Goal: Task Accomplishment & Management: Manage account settings

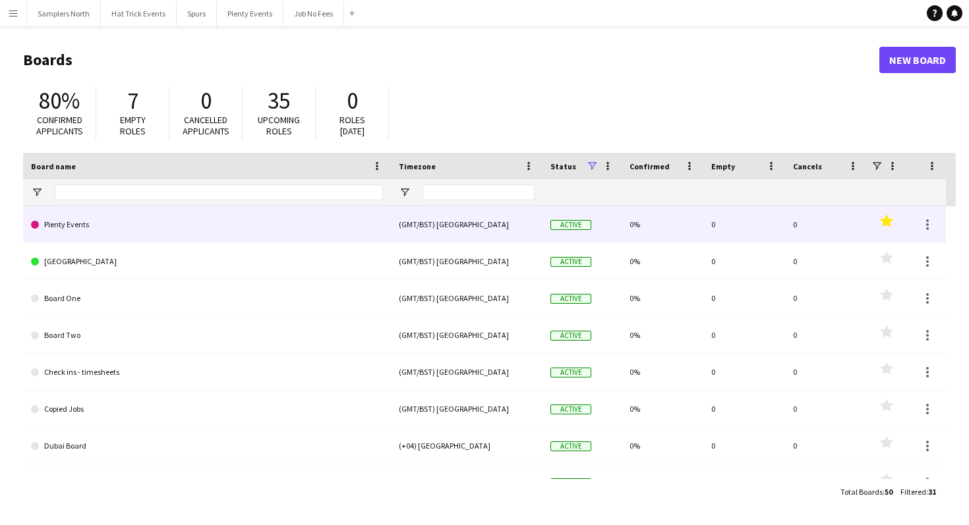
click at [88, 225] on link "Plenty Events" at bounding box center [207, 224] width 352 height 37
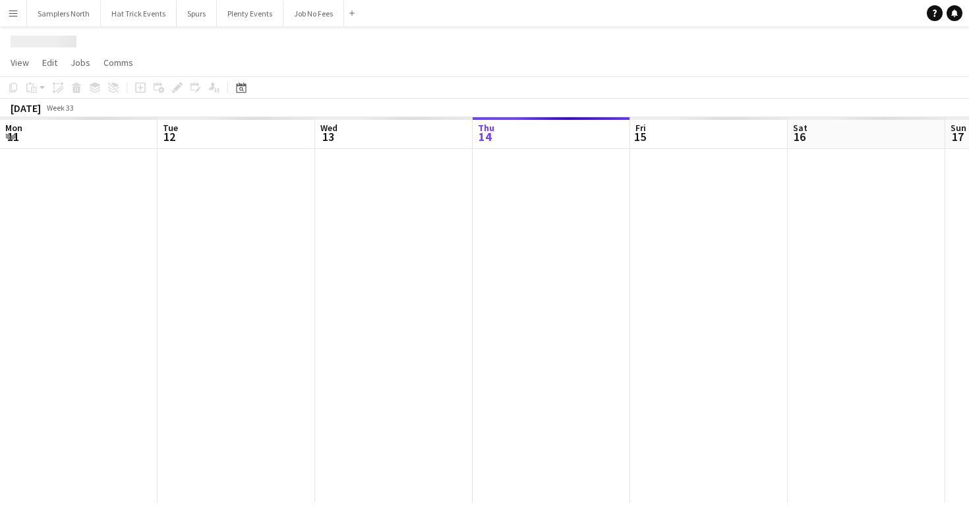
scroll to position [0, 315]
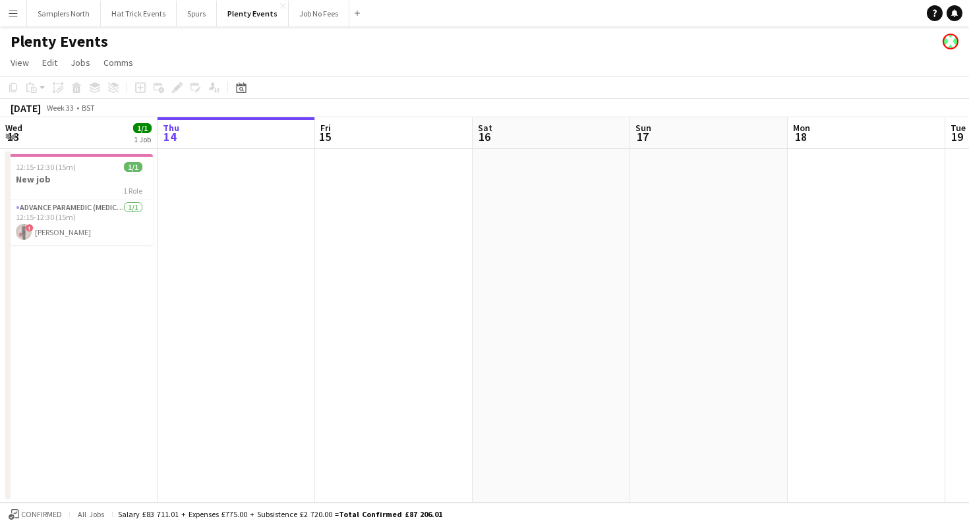
click at [388, 206] on app-date-cell at bounding box center [394, 326] width 158 height 354
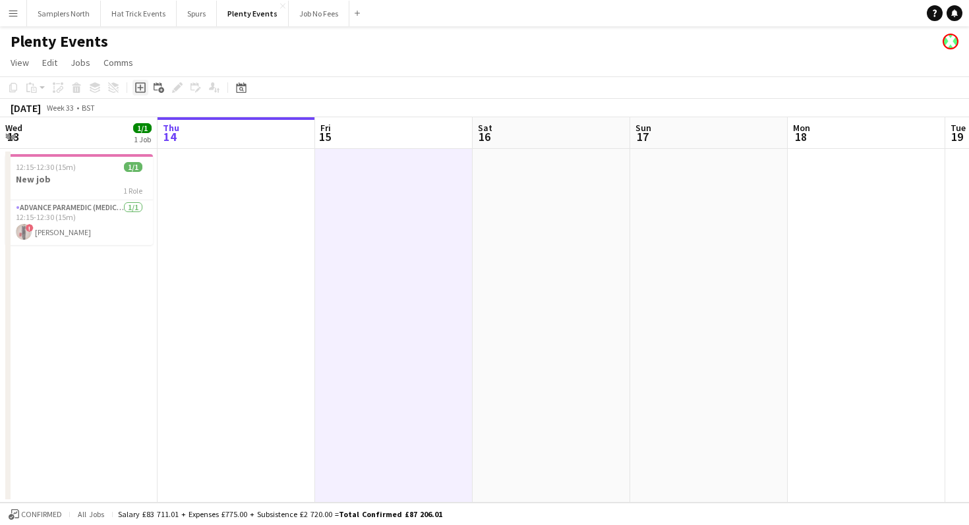
click at [140, 89] on icon at bounding box center [140, 88] width 6 height 6
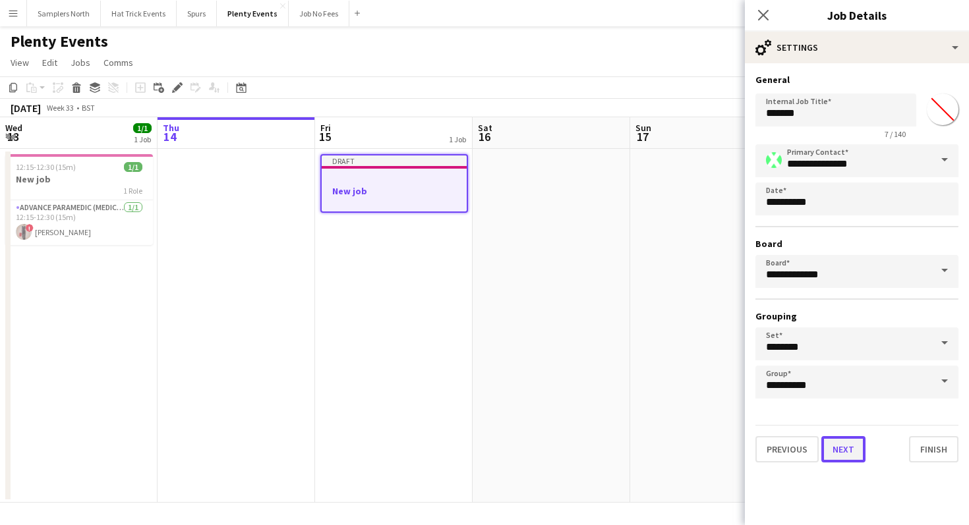
click at [841, 449] on button "Next" at bounding box center [843, 449] width 44 height 26
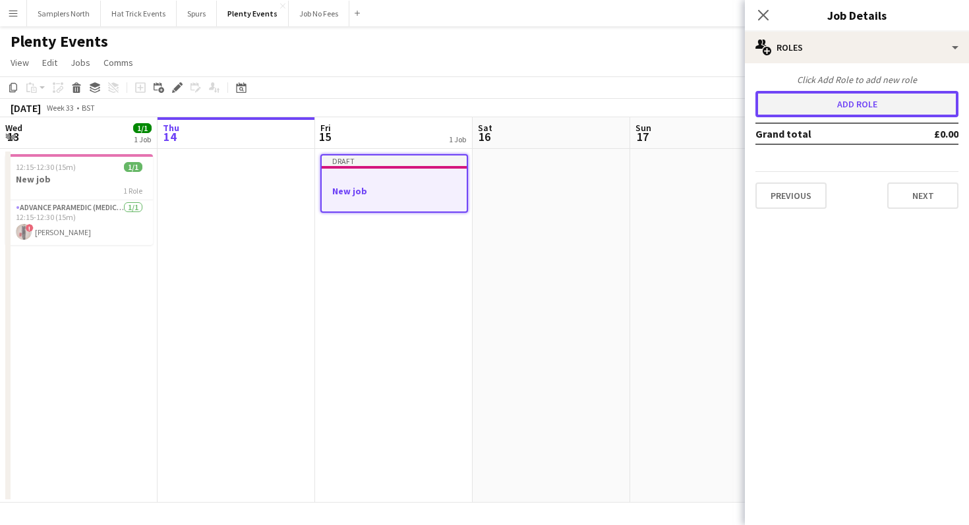
click at [841, 106] on button "Add role" at bounding box center [857, 104] width 203 height 26
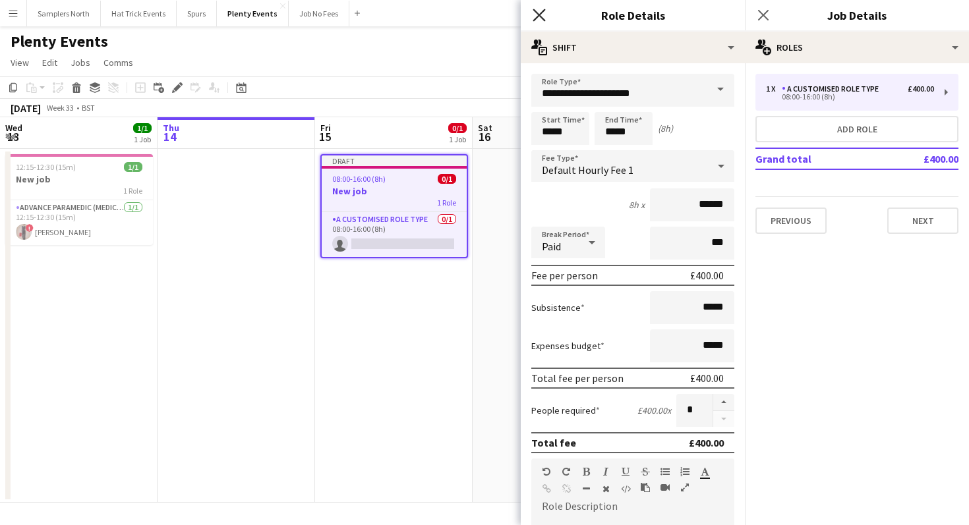
click at [541, 18] on icon "Close pop-in" at bounding box center [539, 15] width 13 height 13
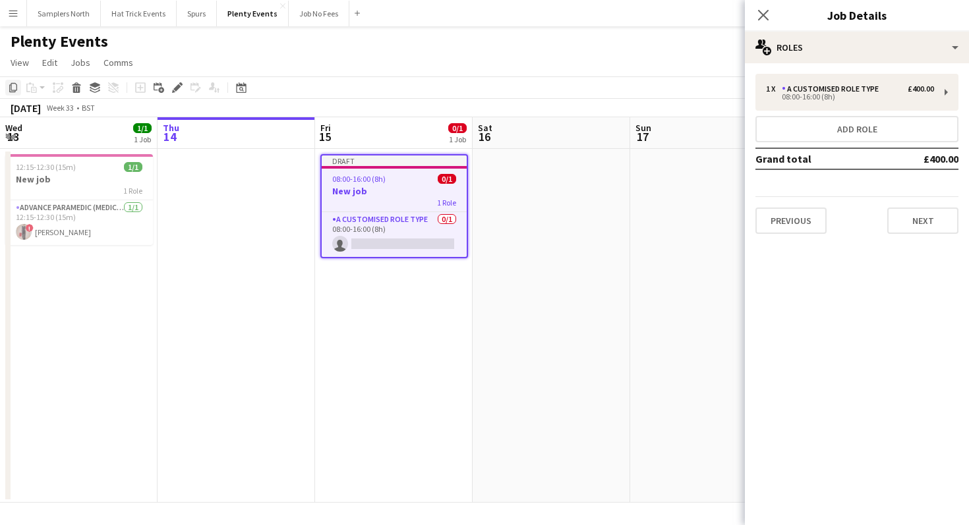
click at [14, 90] on icon "Copy" at bounding box center [13, 87] width 11 height 11
click at [519, 249] on app-date-cell at bounding box center [552, 326] width 158 height 354
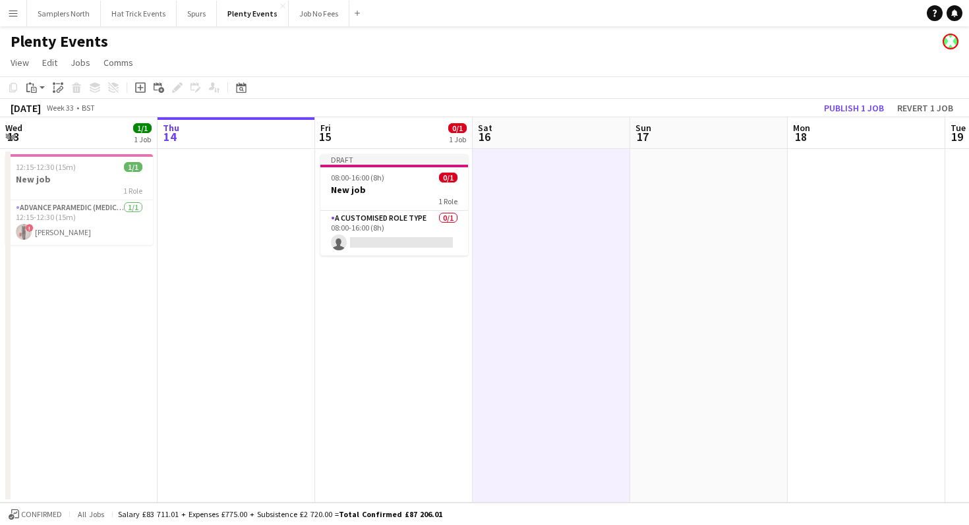
click at [853, 222] on app-date-cell at bounding box center [867, 326] width 158 height 354
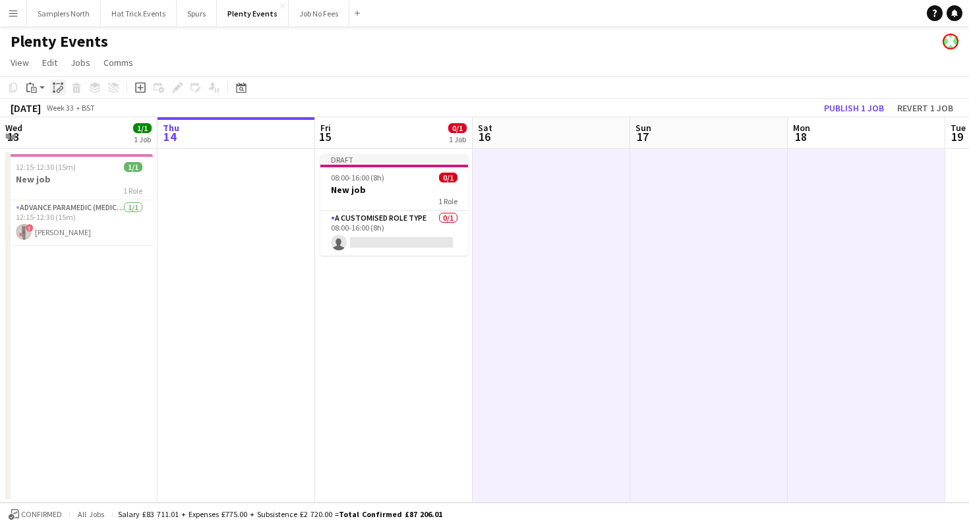
click at [59, 90] on icon at bounding box center [61, 88] width 5 height 5
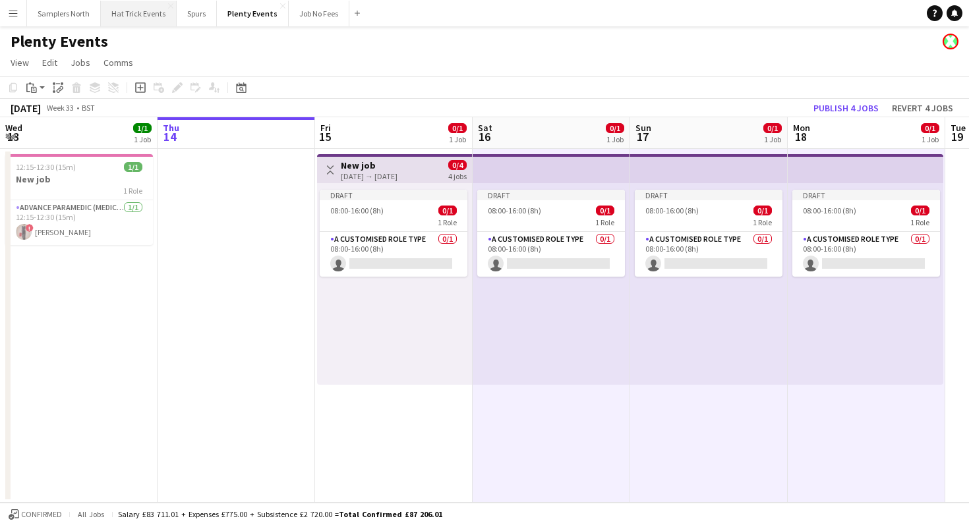
click at [152, 12] on button "Hat Trick Events Close" at bounding box center [139, 14] width 76 height 26
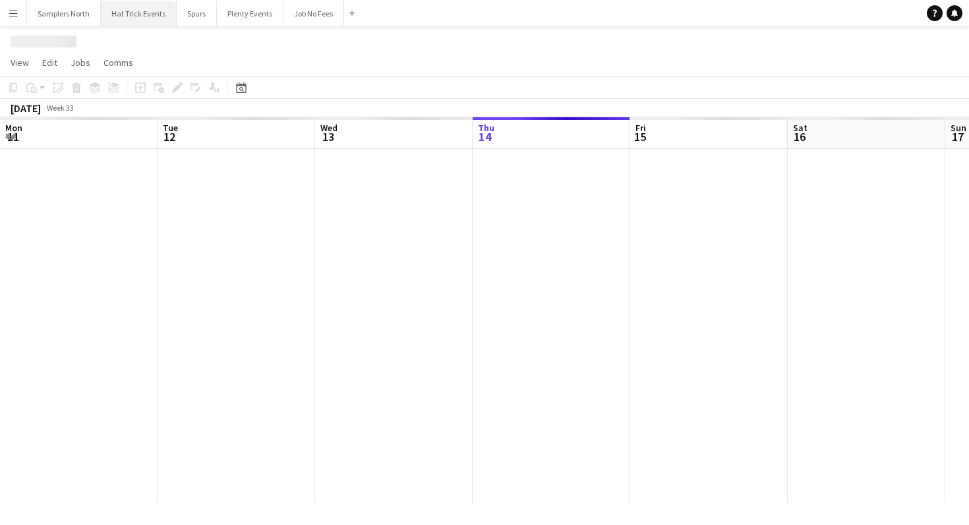
scroll to position [0, 315]
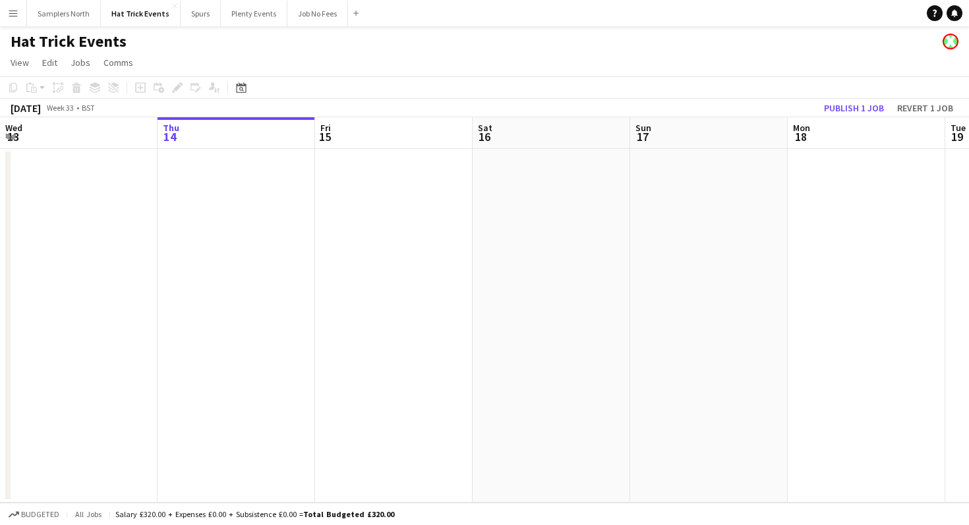
click at [537, 196] on app-date-cell at bounding box center [552, 326] width 158 height 354
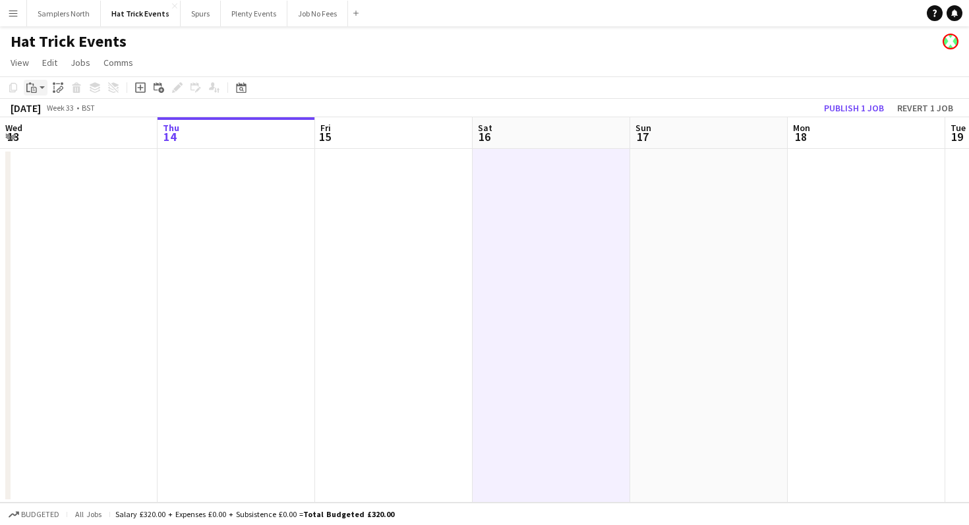
click at [43, 88] on app-action-btn "Paste" at bounding box center [36, 88] width 24 height 16
click at [48, 113] on link "Paste Command V" at bounding box center [87, 113] width 104 height 12
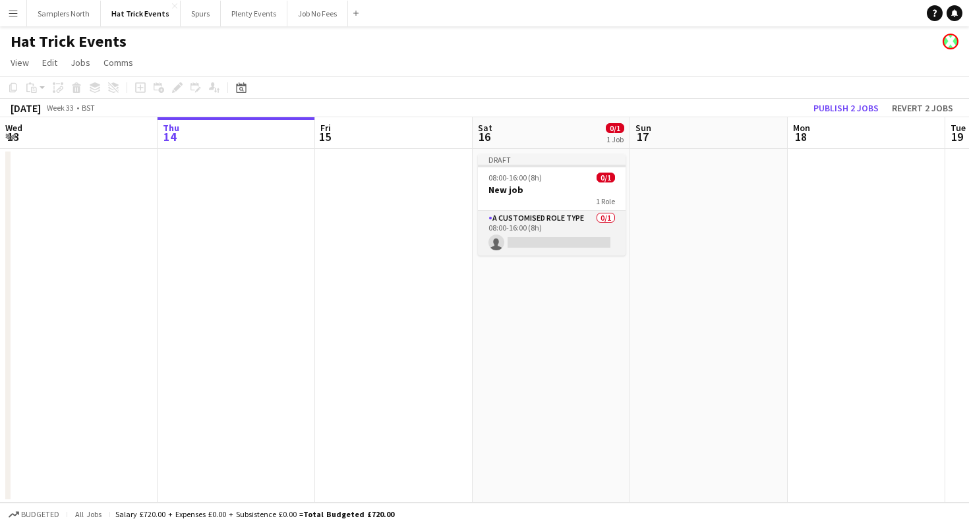
click at [537, 235] on app-card-role "A Customised Role Type 0/1 08:00-16:00 (8h) single-neutral-actions" at bounding box center [552, 233] width 148 height 45
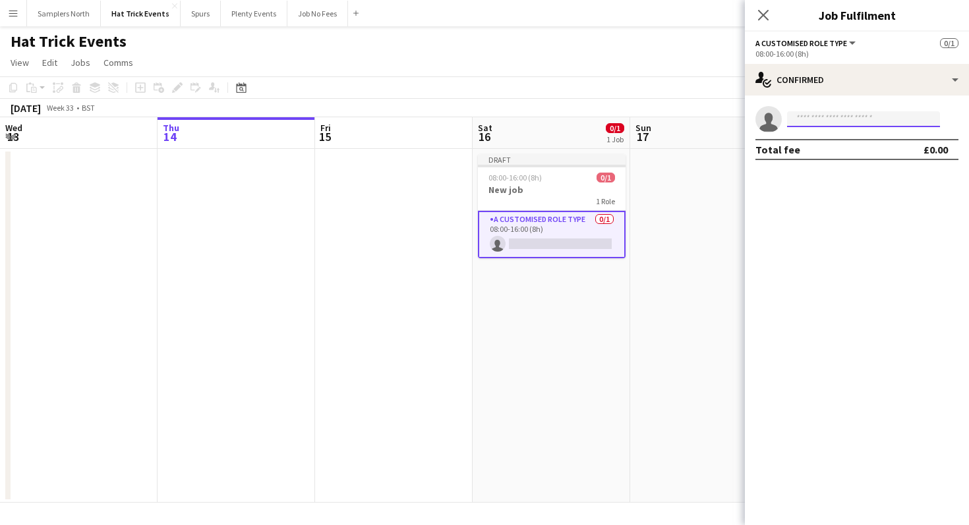
click at [810, 119] on input at bounding box center [863, 119] width 153 height 16
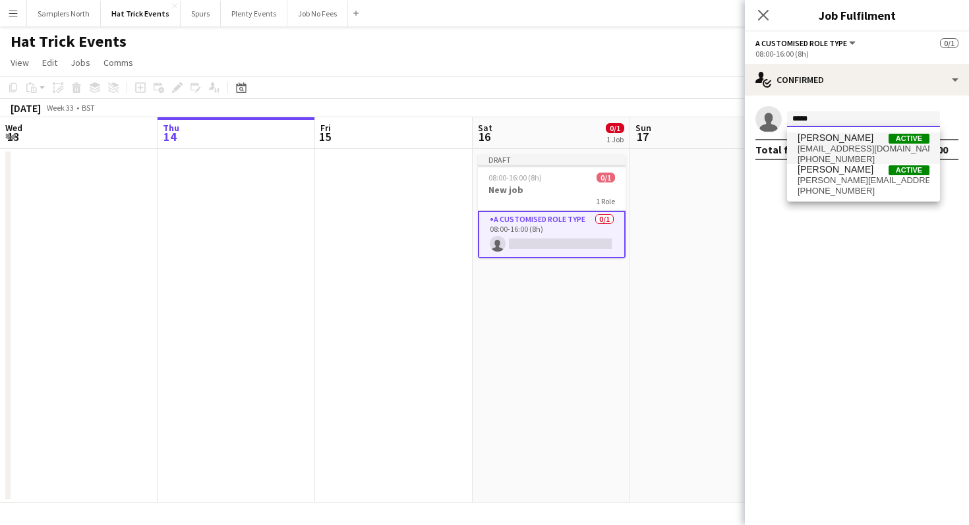
type input "*****"
click at [825, 144] on span "[EMAIL_ADDRESS][DOMAIN_NAME]" at bounding box center [864, 149] width 132 height 11
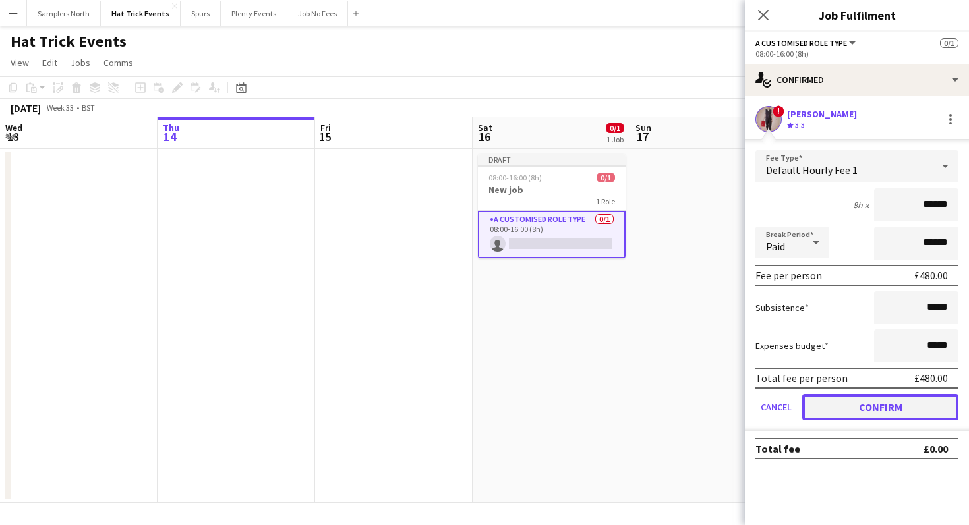
click at [894, 410] on button "Confirm" at bounding box center [880, 407] width 156 height 26
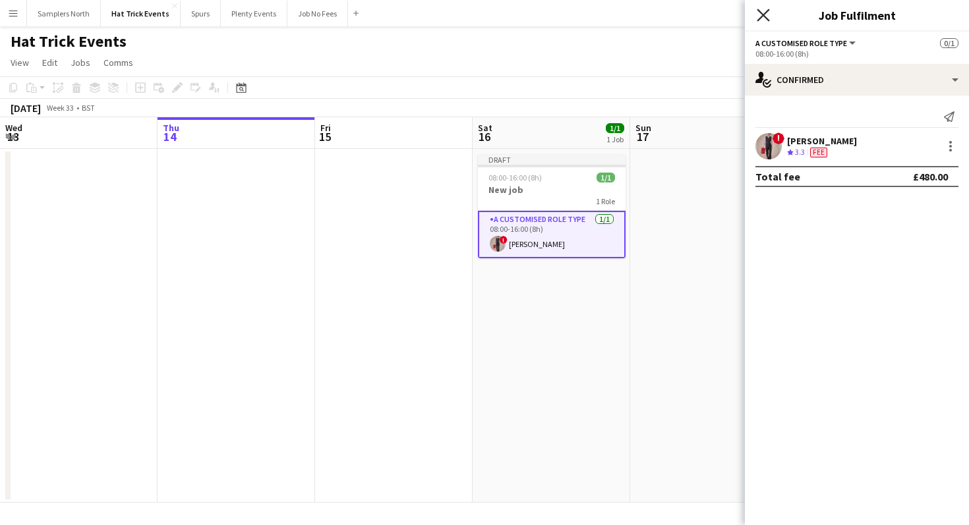
click at [764, 18] on icon "Close pop-in" at bounding box center [763, 15] width 13 height 13
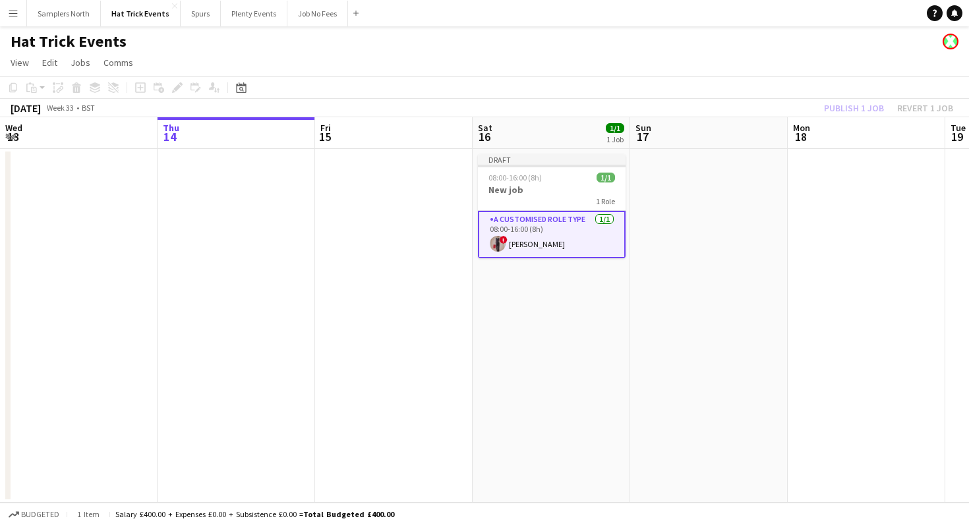
click at [852, 113] on div "Publish 1 job Revert 1 job" at bounding box center [888, 108] width 161 height 17
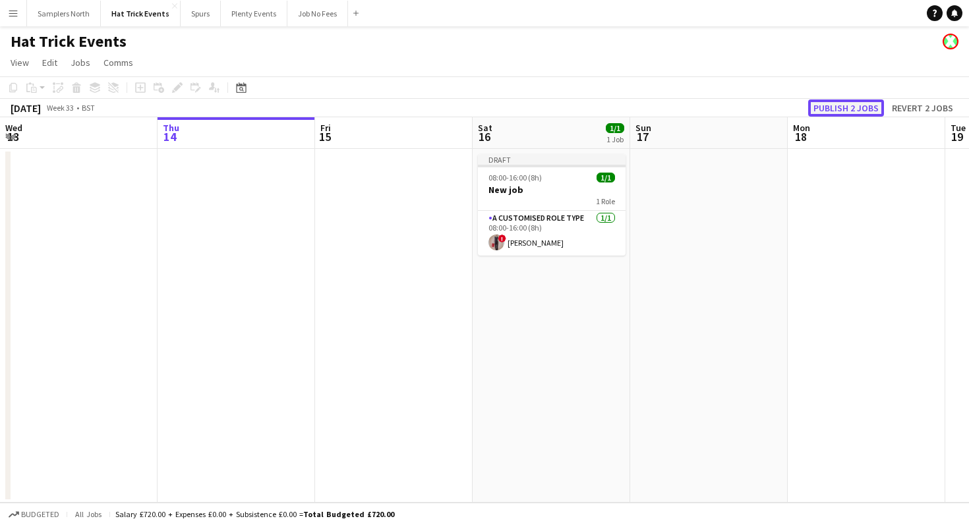
click at [851, 110] on button "Publish 2 jobs" at bounding box center [846, 108] width 76 height 17
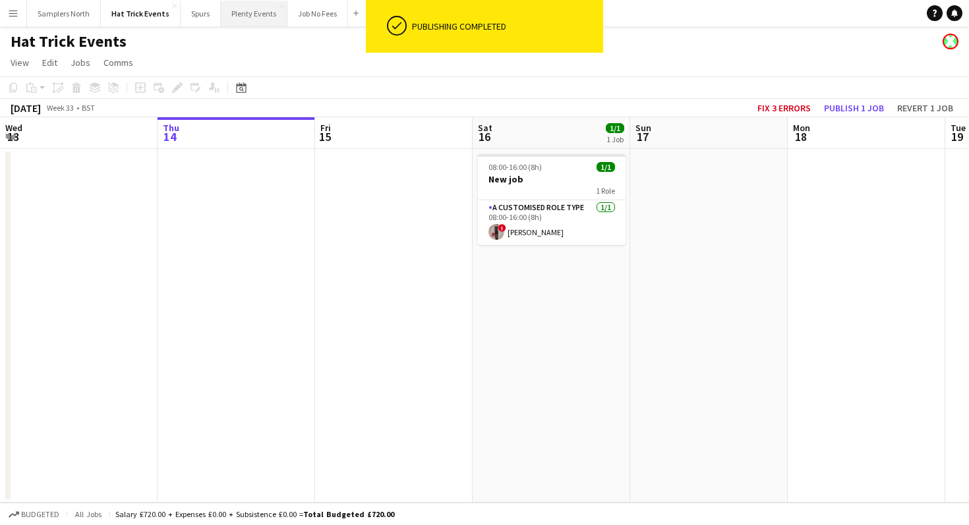
click at [239, 18] on button "Plenty Events Close" at bounding box center [254, 14] width 67 height 26
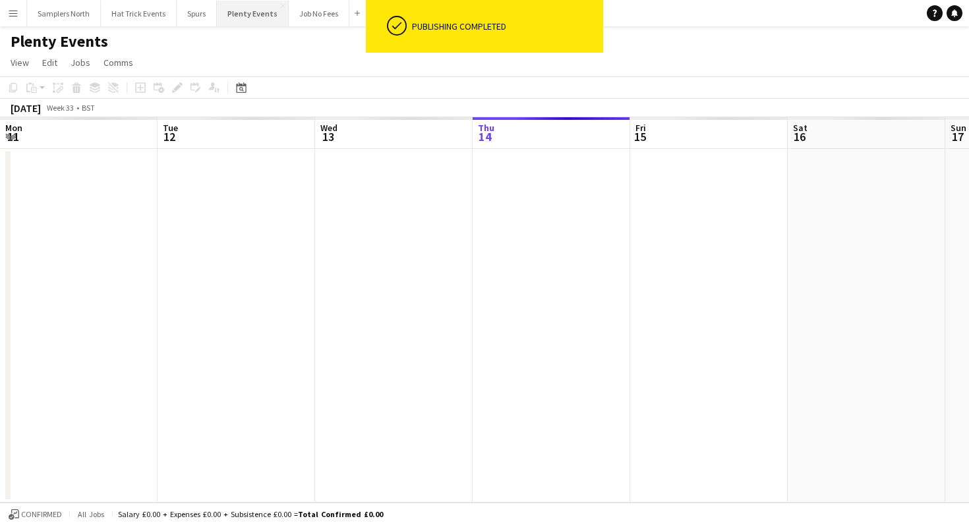
scroll to position [0, 315]
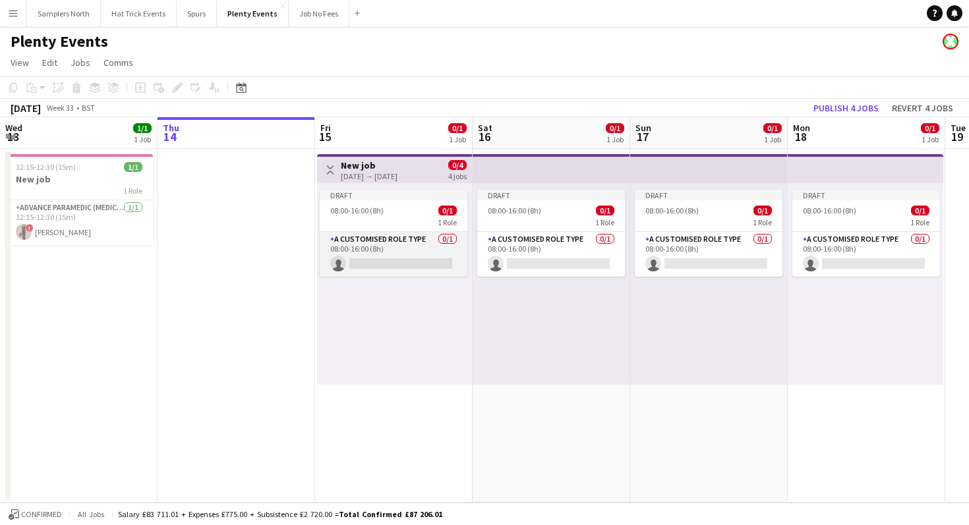
click at [415, 253] on app-card-role "A Customised Role Type 0/1 08:00-16:00 (8h) single-neutral-actions" at bounding box center [394, 254] width 148 height 45
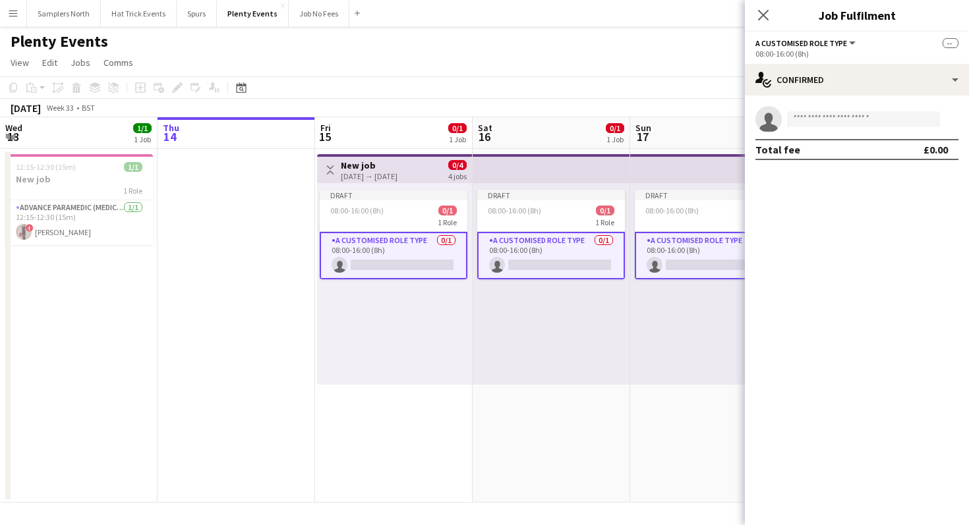
click at [415, 253] on app-card-role "A Customised Role Type 0/1 08:00-16:00 (8h) single-neutral-actions" at bounding box center [394, 255] width 148 height 47
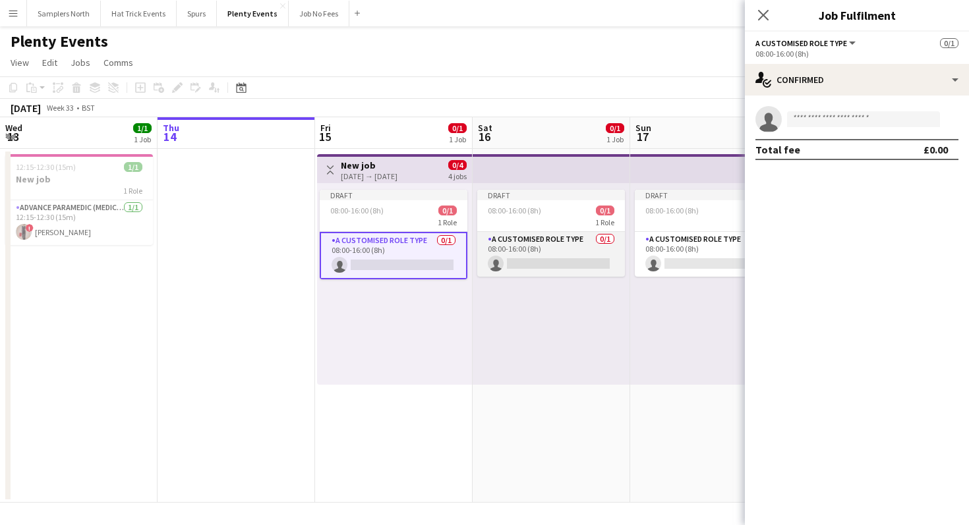
click at [574, 253] on app-card-role "A Customised Role Type 0/1 08:00-16:00 (8h) single-neutral-actions" at bounding box center [551, 254] width 148 height 45
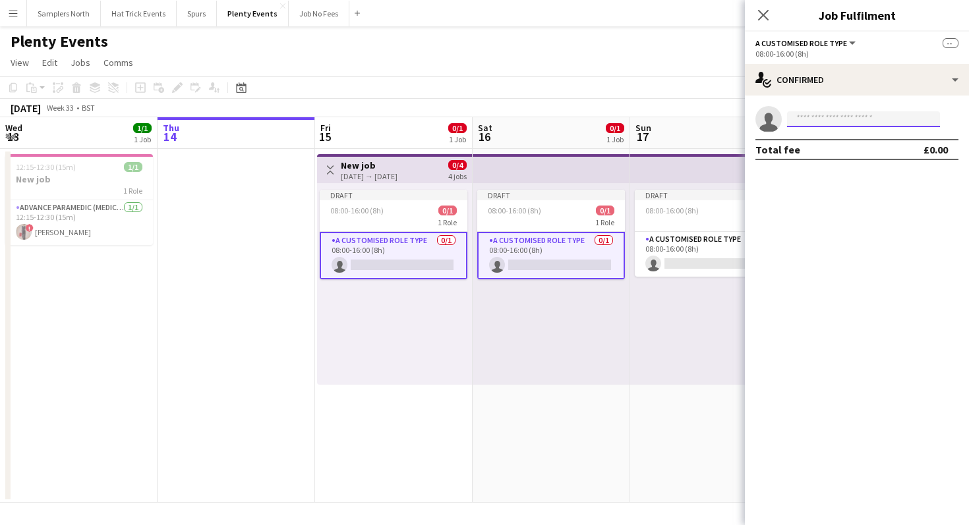
click at [827, 119] on input at bounding box center [863, 119] width 153 height 16
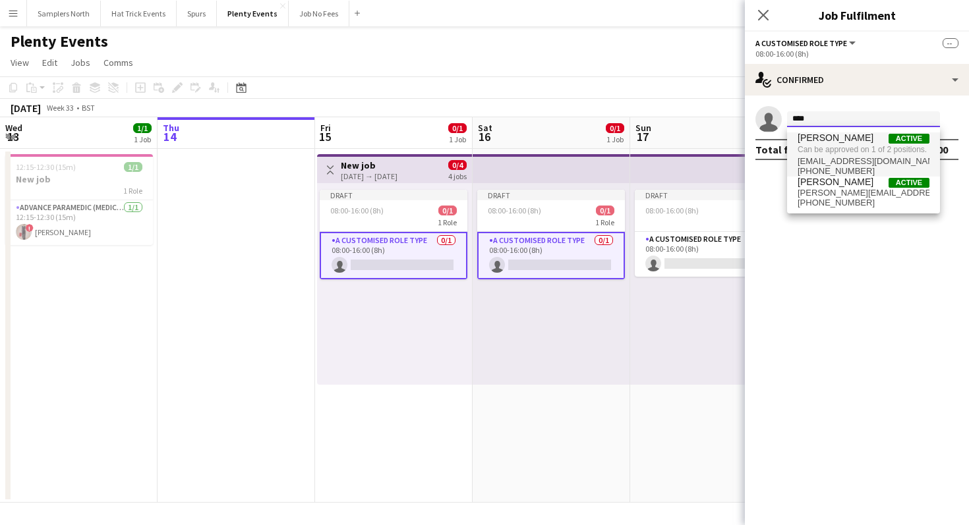
type input "****"
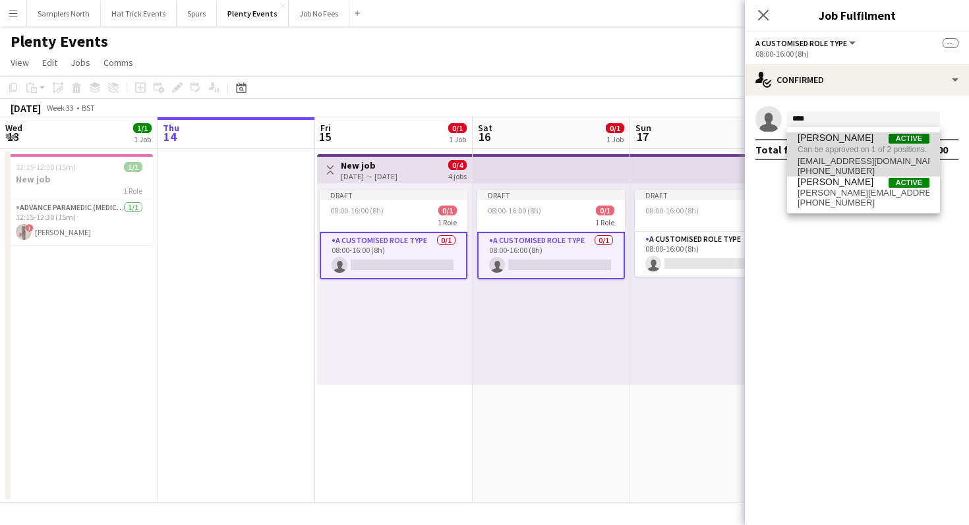
click at [844, 156] on span "Can be approved on 1 of 2 positions." at bounding box center [864, 150] width 132 height 12
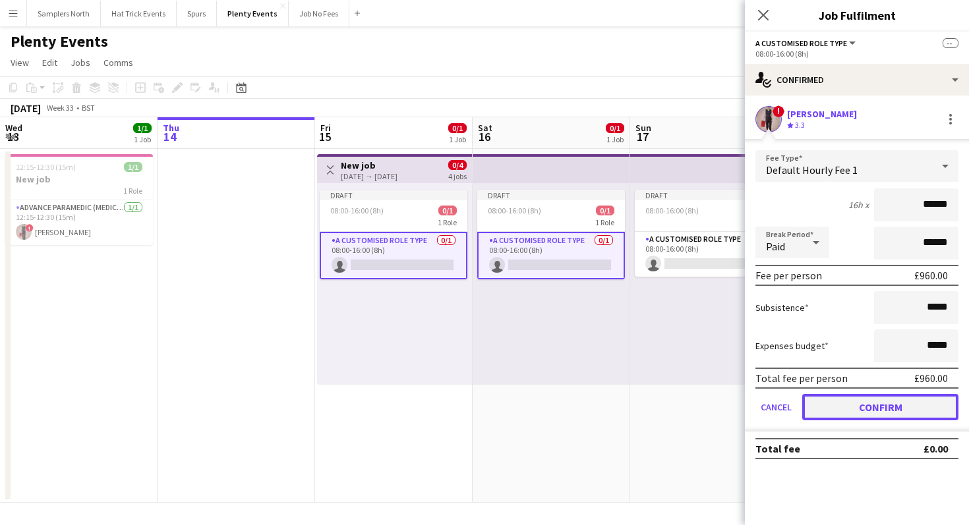
click at [882, 410] on button "Confirm" at bounding box center [880, 407] width 156 height 26
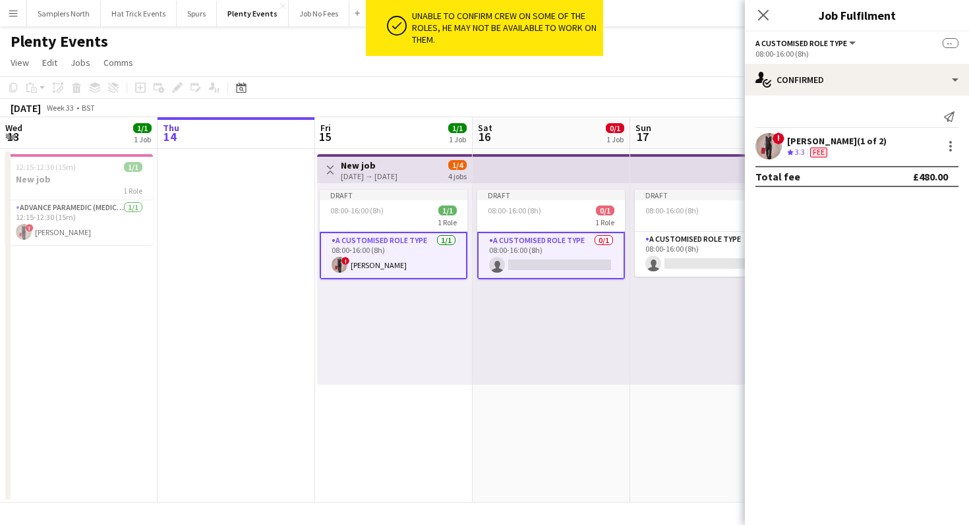
click at [628, 59] on app-page-menu "View Day view expanded Day view collapsed Month view Date picker Jump to [DATE]…" at bounding box center [484, 63] width 969 height 25
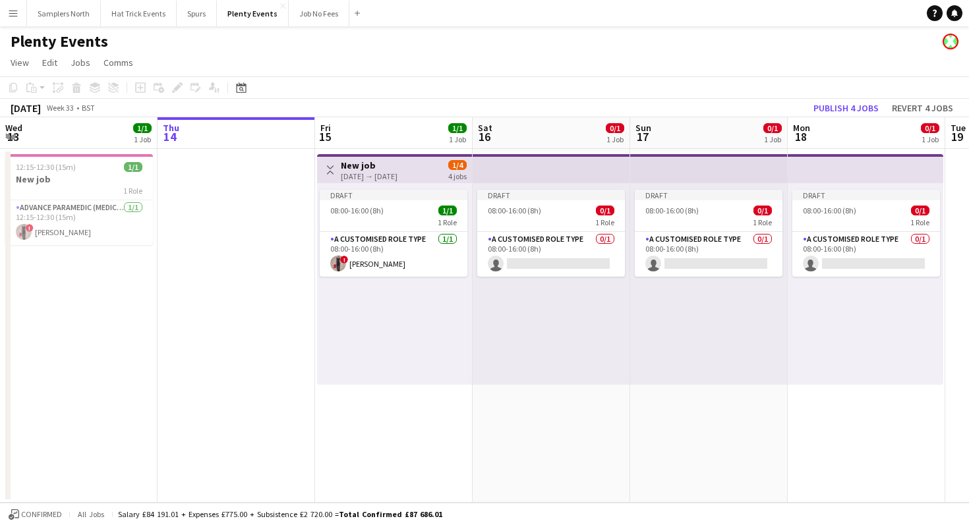
click at [398, 174] on div "[DATE] → [DATE]" at bounding box center [369, 176] width 57 height 10
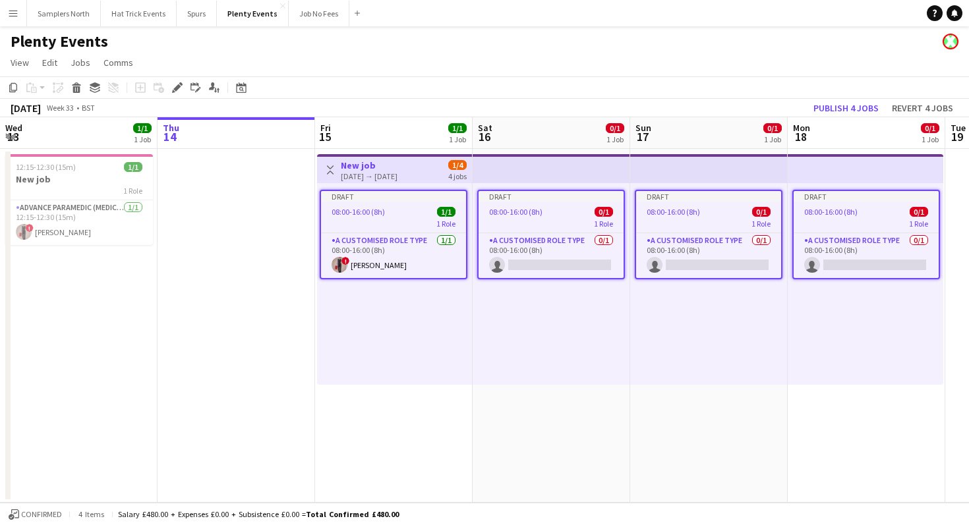
click at [398, 174] on div "[DATE] → [DATE]" at bounding box center [369, 176] width 57 height 10
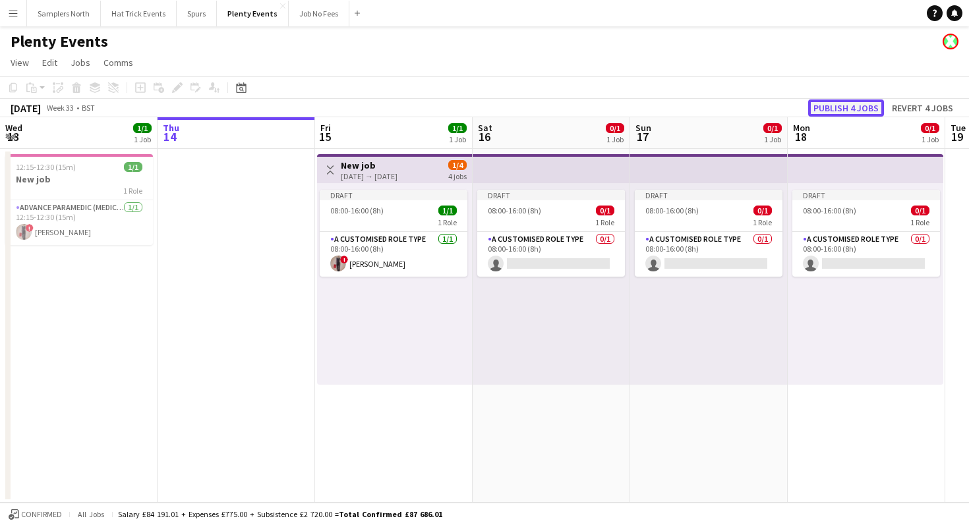
click at [846, 107] on button "Publish 4 jobs" at bounding box center [846, 108] width 76 height 17
